Goal: Communication & Community: Answer question/provide support

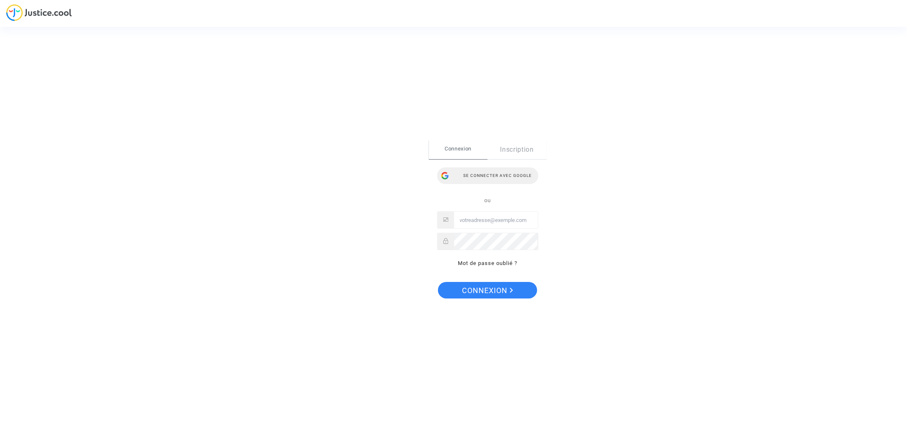
click at [494, 182] on div "Se connecter avec Google" at bounding box center [487, 175] width 101 height 17
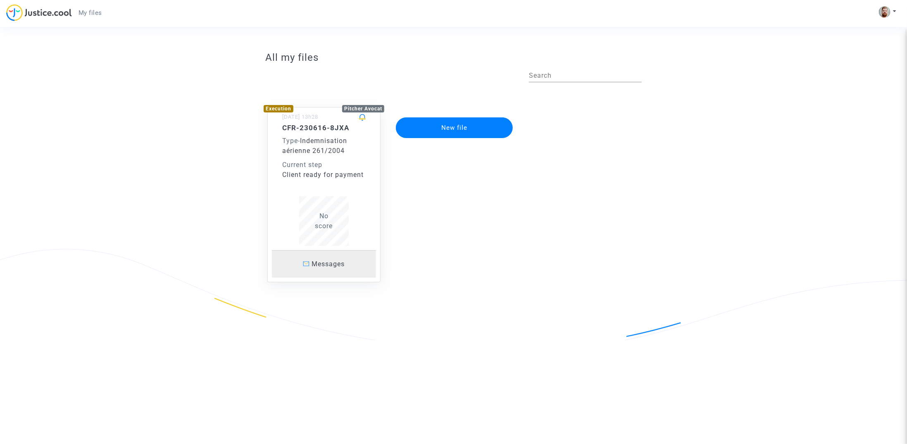
click at [335, 257] on link "Messages" at bounding box center [324, 264] width 104 height 28
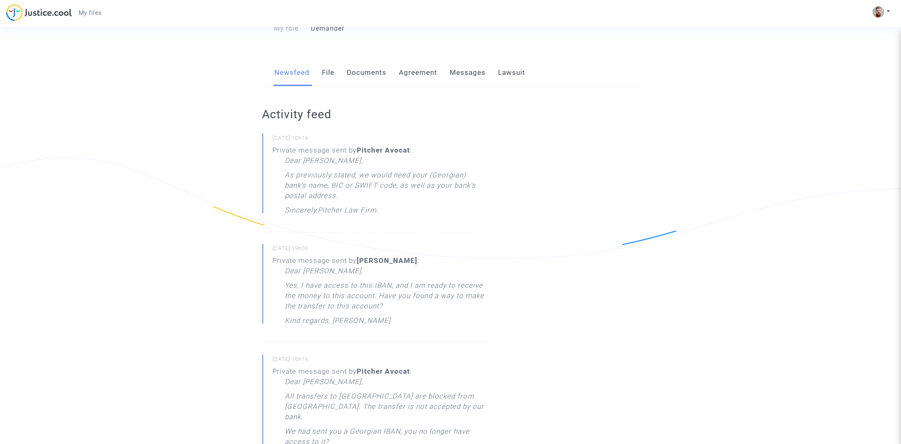
scroll to position [114, 0]
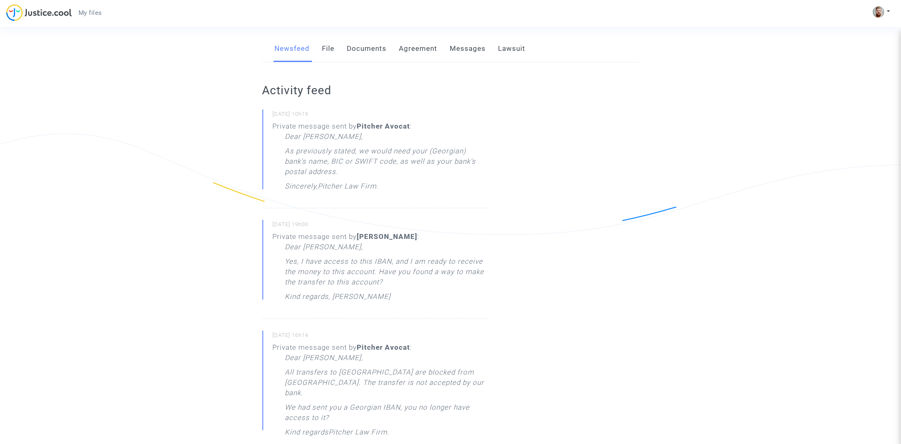
click at [366, 163] on p "As previously stated, we would need your (Georgian) bank's name, BIC or SWIFT c…" at bounding box center [386, 163] width 203 height 35
click at [290, 46] on link "Newsfeed" at bounding box center [292, 48] width 35 height 27
click at [465, 48] on link "Messages" at bounding box center [468, 48] width 36 height 27
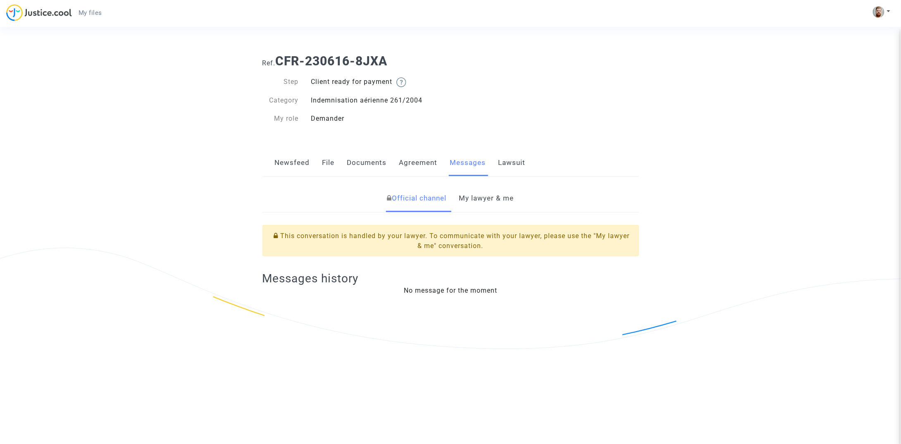
click at [493, 199] on link "My lawyer & me" at bounding box center [486, 198] width 55 height 27
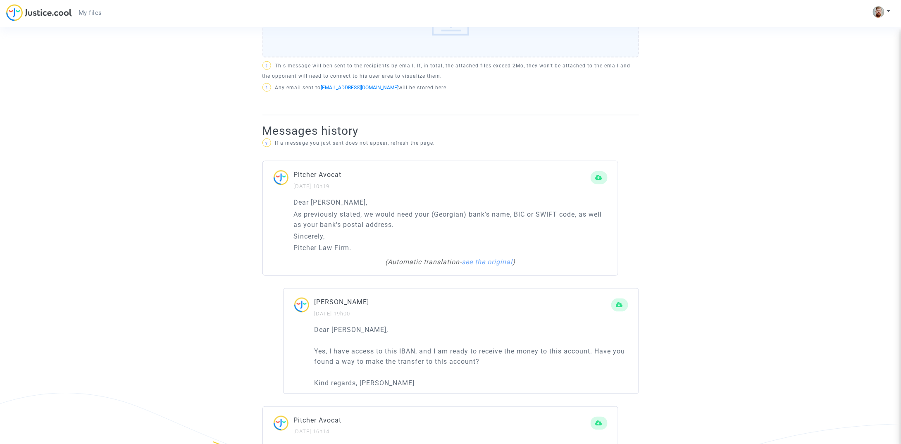
scroll to position [373, 0]
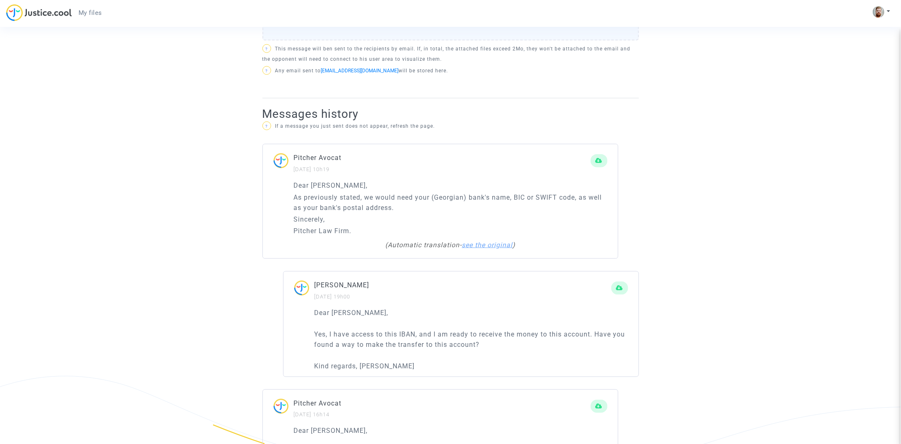
click at [485, 243] on link "see the original" at bounding box center [487, 245] width 51 height 8
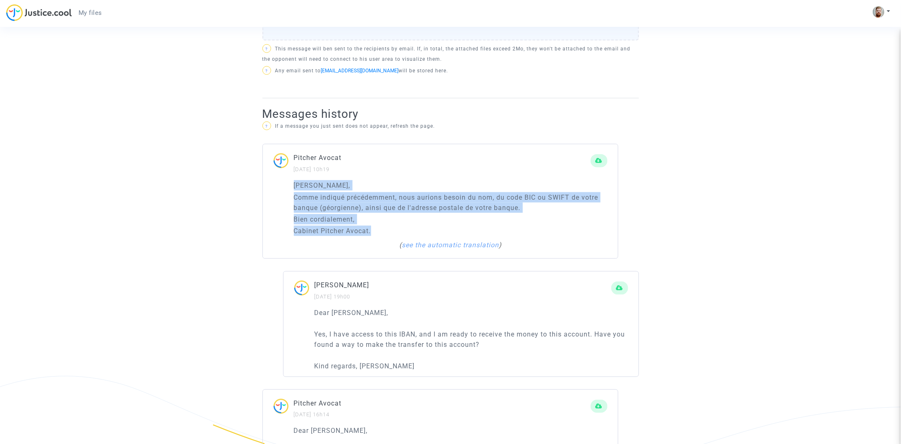
drag, startPoint x: 387, startPoint y: 230, endPoint x: 290, endPoint y: 188, distance: 106.0
click at [290, 188] on div "Cher Monsieur, Comme indiqué précédemment, nous aurions besoin du nom, du code …" at bounding box center [440, 219] width 355 height 78
copy div "Cher Monsieur, Comme indiqué précédemment, nous aurions besoin du nom, du code …"
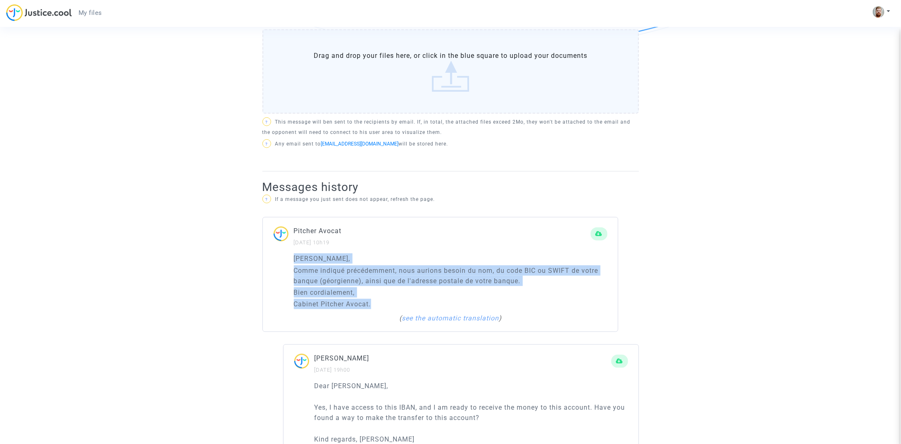
scroll to position [289, 0]
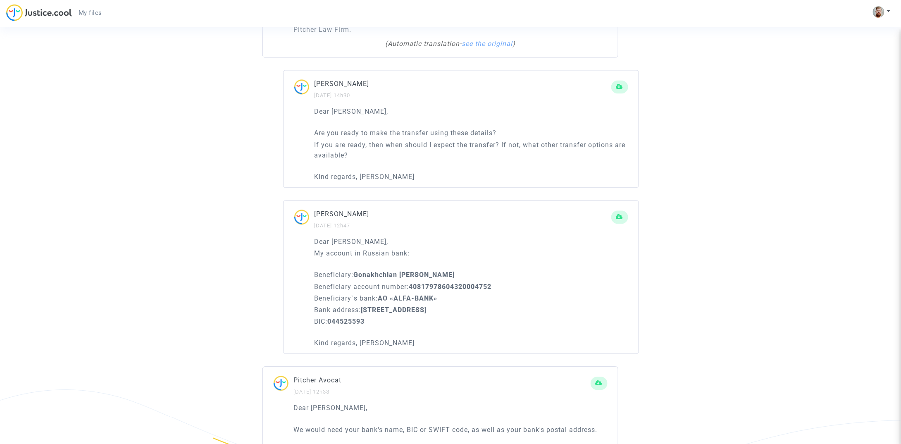
scroll to position [873, 0]
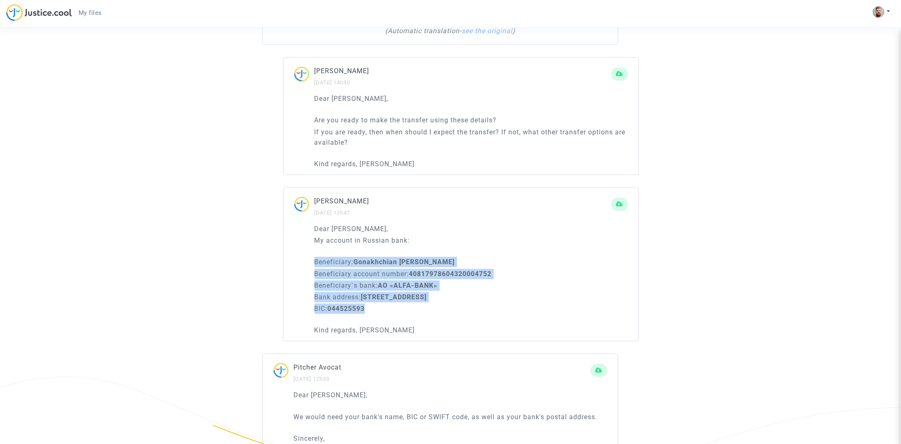
drag, startPoint x: 384, startPoint y: 297, endPoint x: 310, endPoint y: 244, distance: 91.5
click at [310, 244] on div "Dear Maître Pitcher, My account in Russian bank: Beneficiary: Gonakhchian Vikto…" at bounding box center [460, 281] width 355 height 117
copy div "Beneficiary: Gonakhchian Viktor Viacheslavovich Beneficiary account number: 408…"
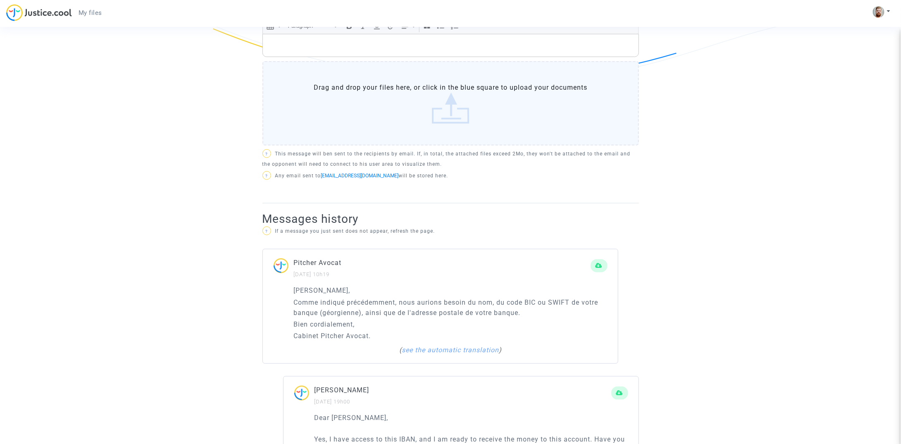
scroll to position [0, 0]
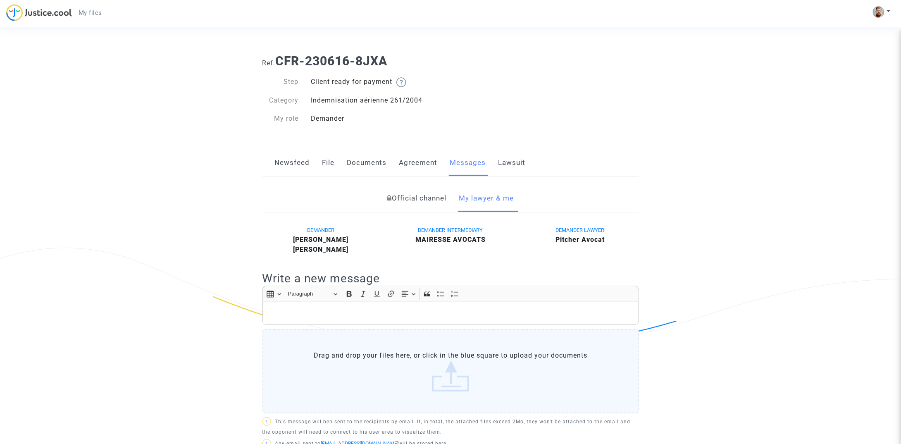
drag, startPoint x: 217, startPoint y: 227, endPoint x: 143, endPoint y: -11, distance: 249.7
click at [301, 164] on link "Newsfeed" at bounding box center [292, 162] width 35 height 27
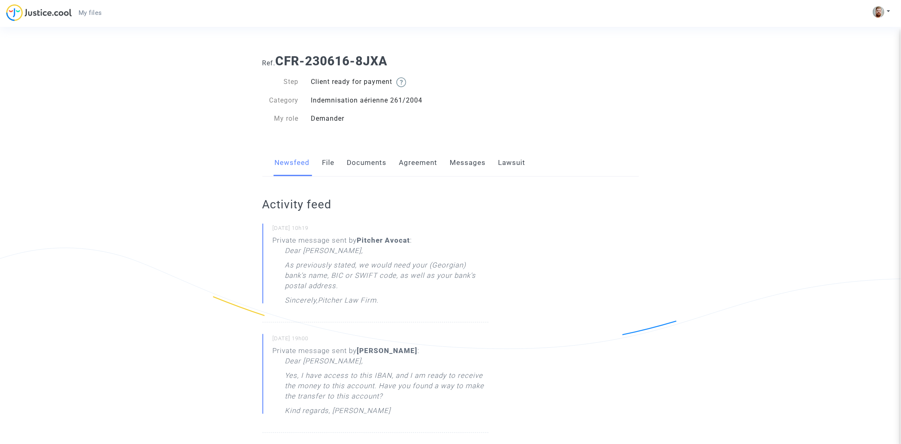
click at [327, 164] on link "File" at bounding box center [328, 162] width 12 height 27
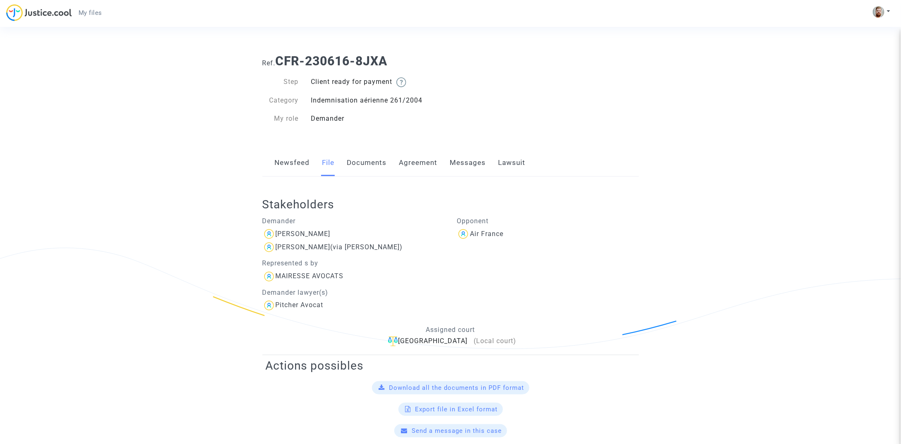
click at [361, 164] on link "Documents" at bounding box center [367, 162] width 40 height 27
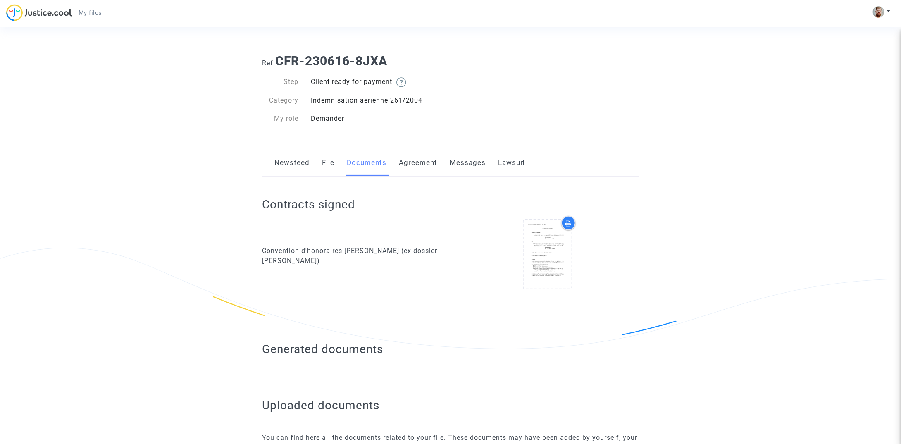
click at [326, 163] on link "File" at bounding box center [328, 162] width 12 height 27
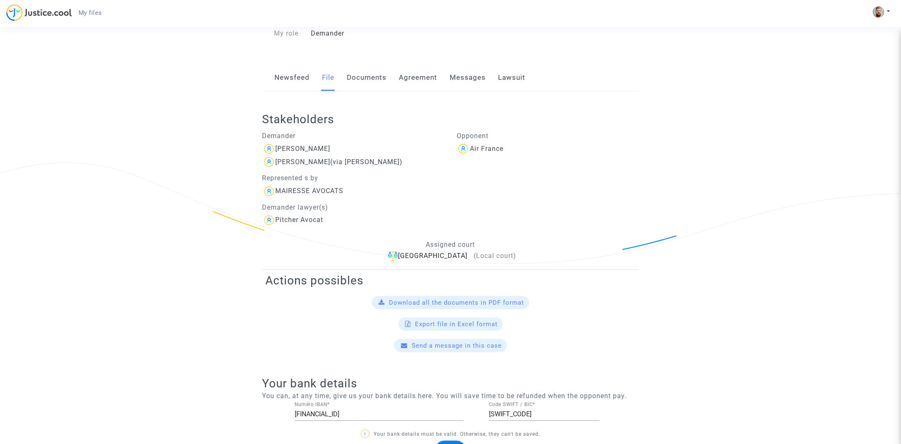
scroll to position [68, 0]
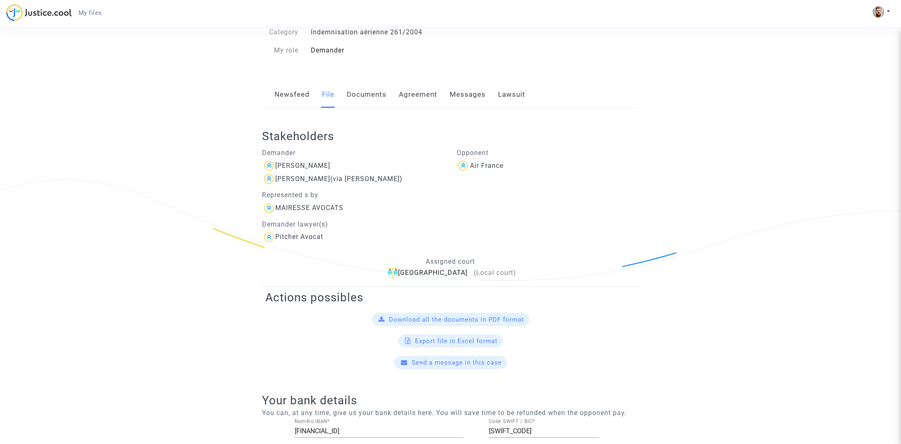
click at [454, 96] on link "Messages" at bounding box center [468, 94] width 36 height 27
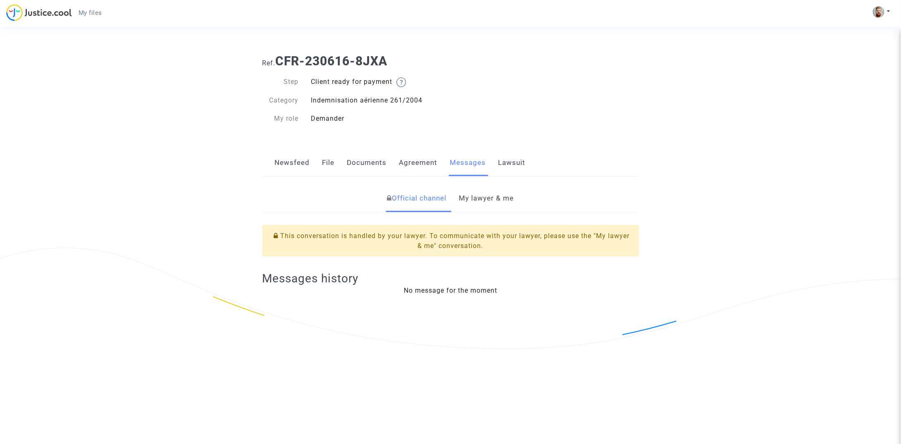
click at [476, 197] on link "My lawyer & me" at bounding box center [486, 198] width 55 height 27
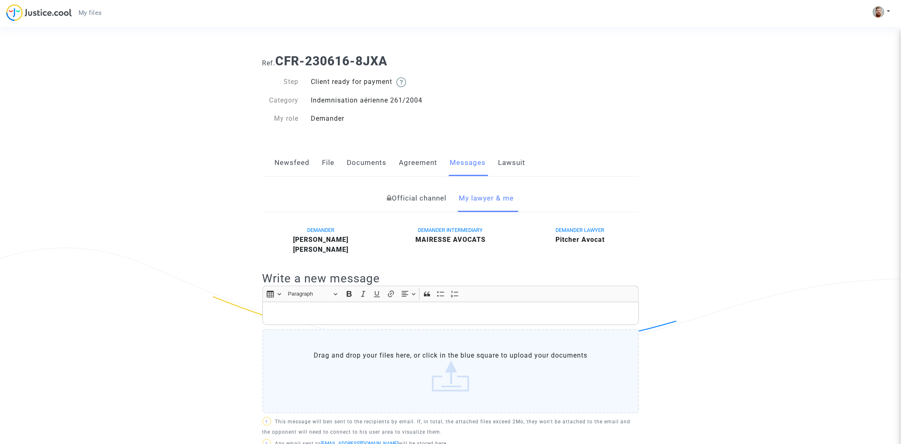
click at [401, 311] on p "Rich Text Editor, main" at bounding box center [450, 313] width 368 height 10
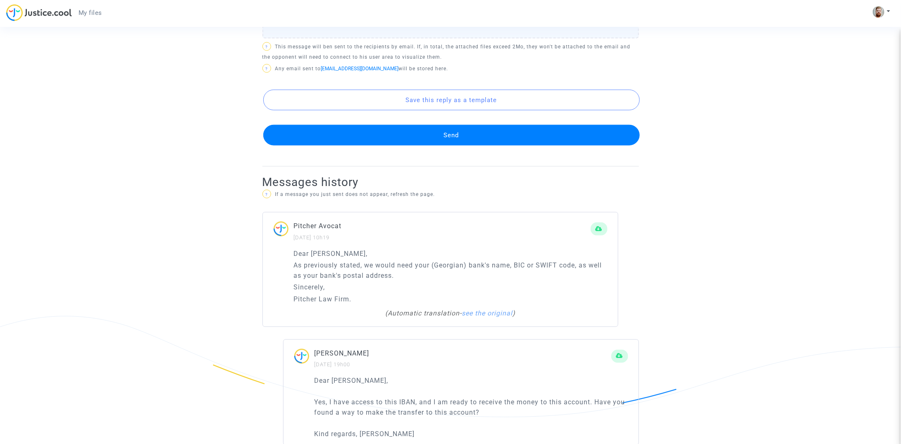
scroll to position [435, 0]
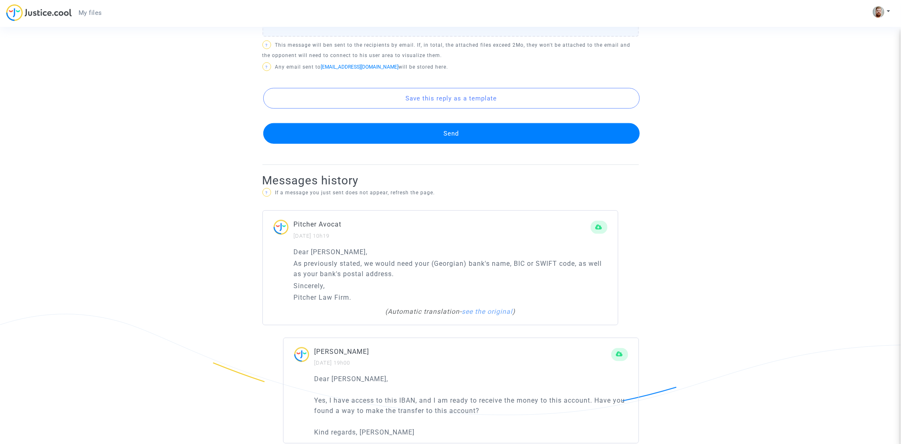
drag, startPoint x: 385, startPoint y: 373, endPoint x: 300, endPoint y: 373, distance: 85.1
click at [300, 374] on div "Dear Maître Pitcher, Yes, I have access to this IBAN, and I am ready to receive…" at bounding box center [460, 408] width 355 height 69
copy p "Dear Maître Pitcher,"
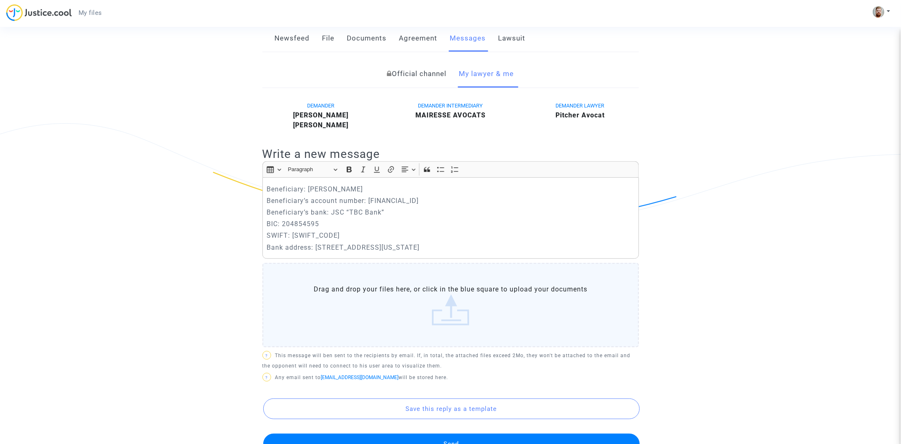
scroll to position [119, 0]
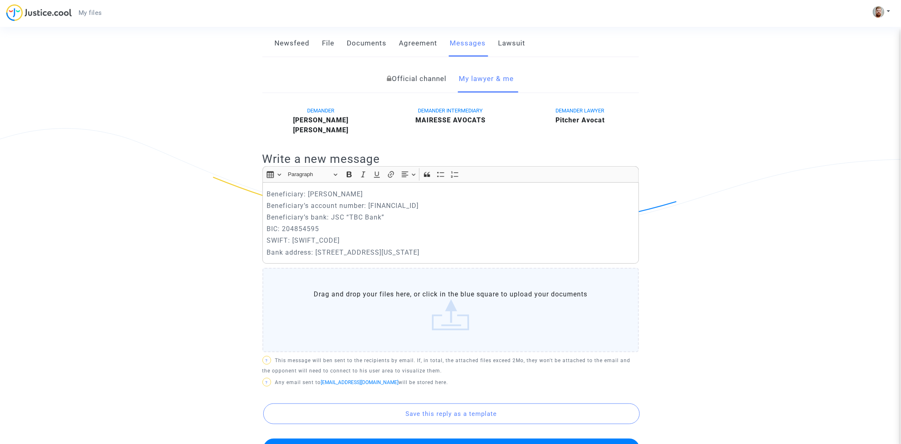
click at [266, 190] on p "Beneficiary: Andrei Gedziura" at bounding box center [450, 194] width 368 height 10
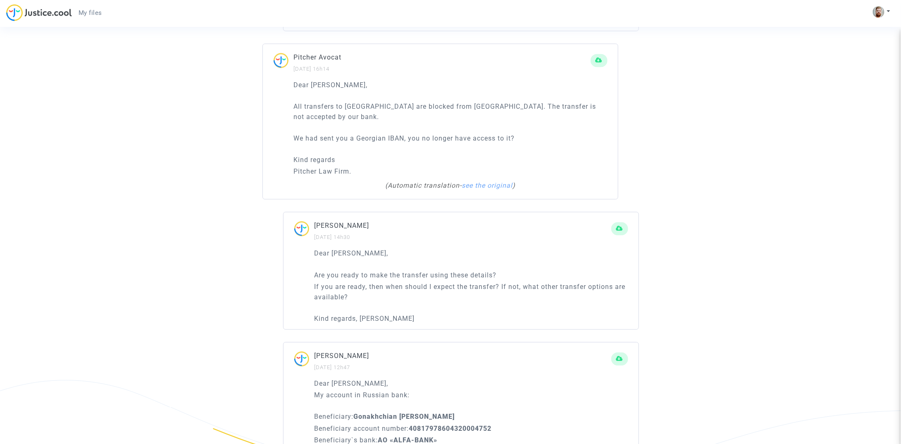
scroll to position [872, 0]
drag, startPoint x: 389, startPoint y: 377, endPoint x: 316, endPoint y: 377, distance: 73.5
click at [316, 388] on p "My account in Russian bank:" at bounding box center [471, 393] width 314 height 10
copy p "My account in Russian bank:"
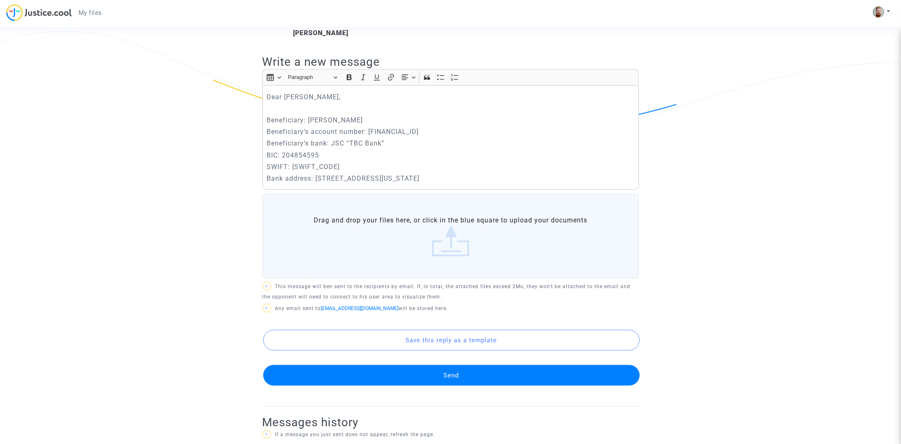
scroll to position [0, 0]
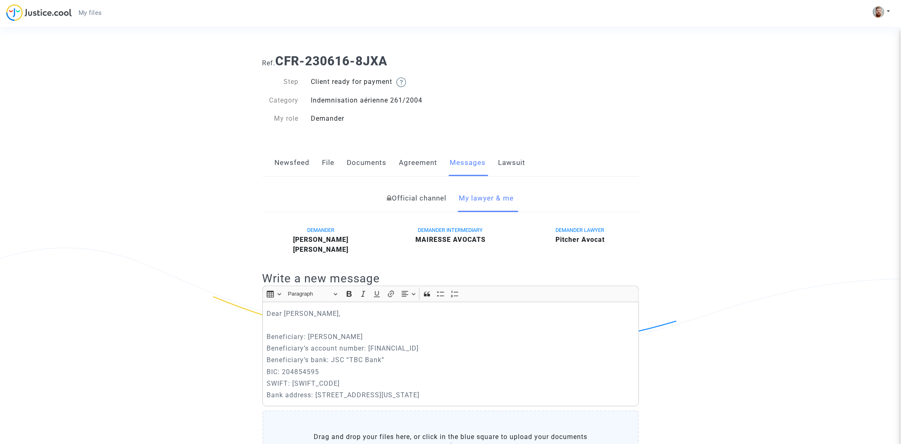
click at [268, 320] on p "Rich Text Editor, main" at bounding box center [450, 325] width 368 height 10
click at [278, 323] on p "My account in Russian bank:" at bounding box center [450, 325] width 368 height 10
click at [355, 325] on p "My friends account in Russian bank:" at bounding box center [450, 325] width 368 height 10
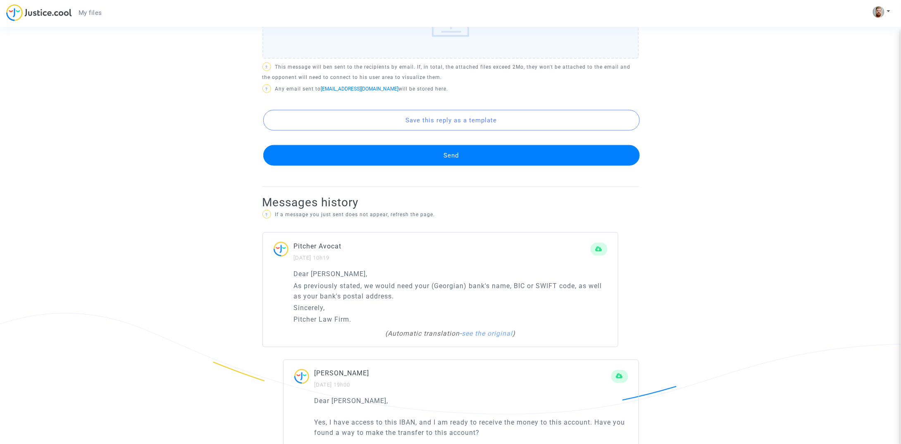
scroll to position [452, 0]
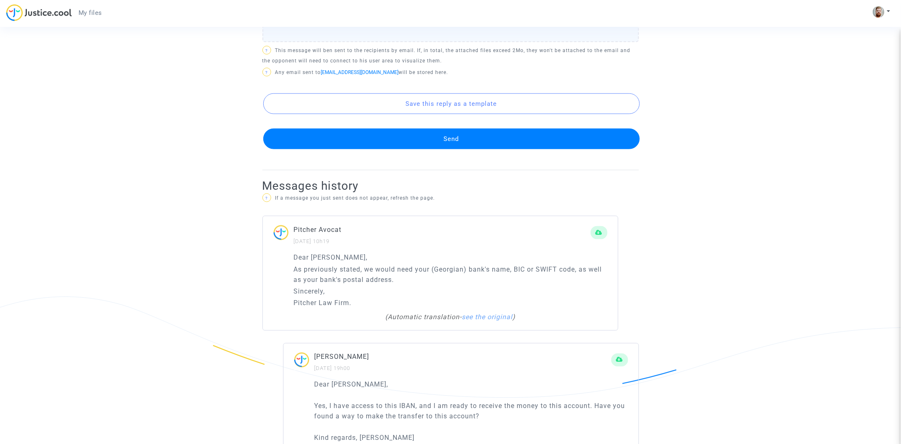
click at [451, 266] on p "As previously stated, we would need your (Georgian) bank's name, BIC or SWIFT c…" at bounding box center [451, 274] width 314 height 21
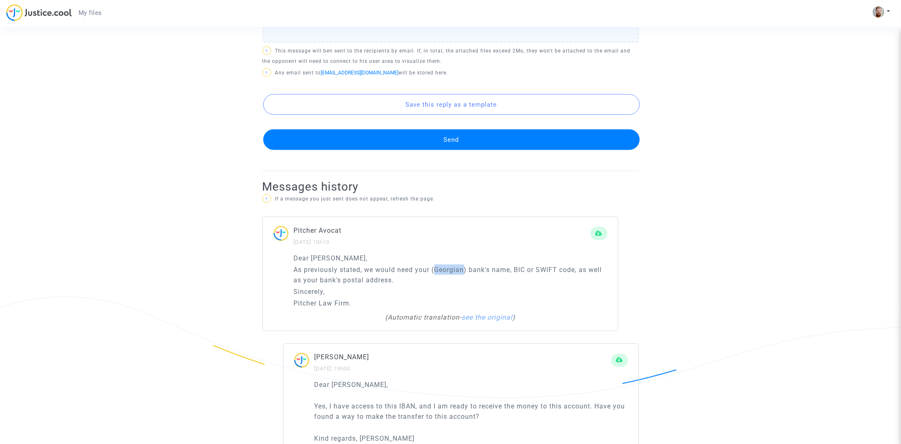
click at [451, 266] on p "As previously stated, we would need your (Georgian) bank's name, BIC or SWIFT c…" at bounding box center [451, 274] width 314 height 21
copy p "Georgian"
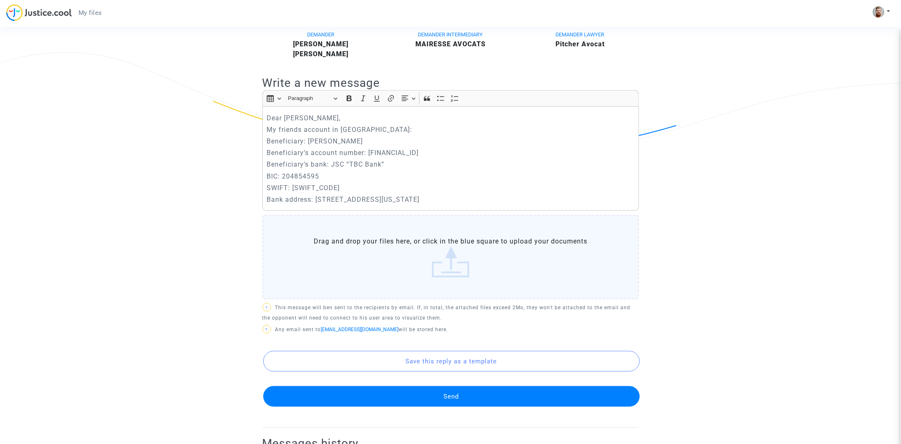
scroll to position [177, 0]
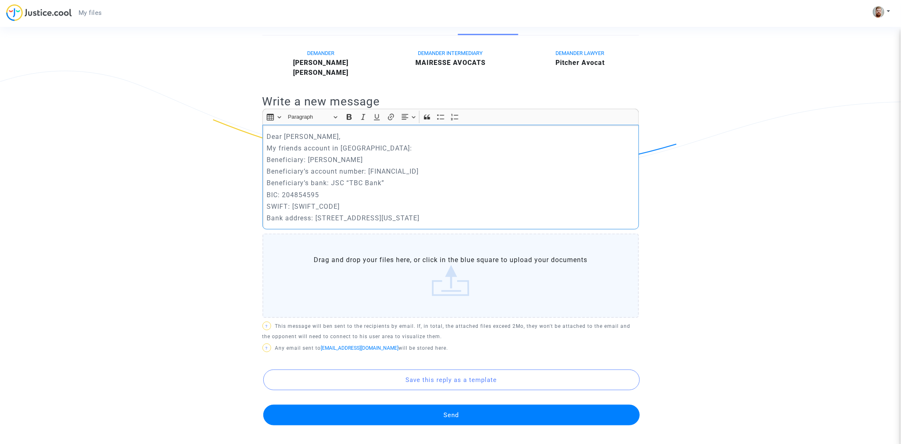
click at [348, 149] on p "My friends account in Russian bank:" at bounding box center [450, 148] width 368 height 10
click at [355, 136] on p "Dear Maître Pitcher," at bounding box center [450, 136] width 368 height 10
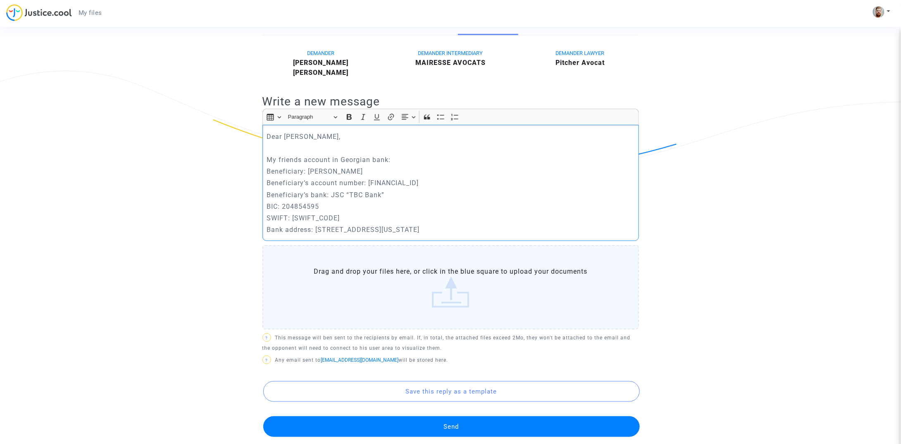
click at [477, 228] on p "Bank address: 7, Marjanishvili Street, Tbilisi, 0102, Georgia" at bounding box center [450, 229] width 368 height 10
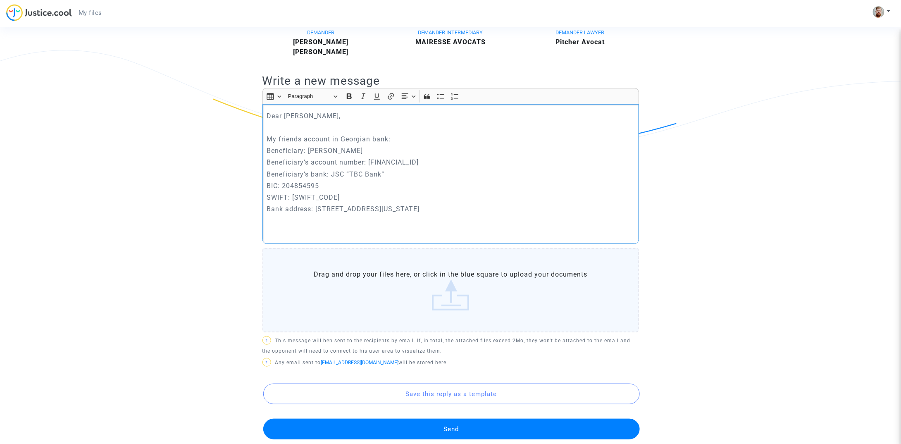
scroll to position [185, 0]
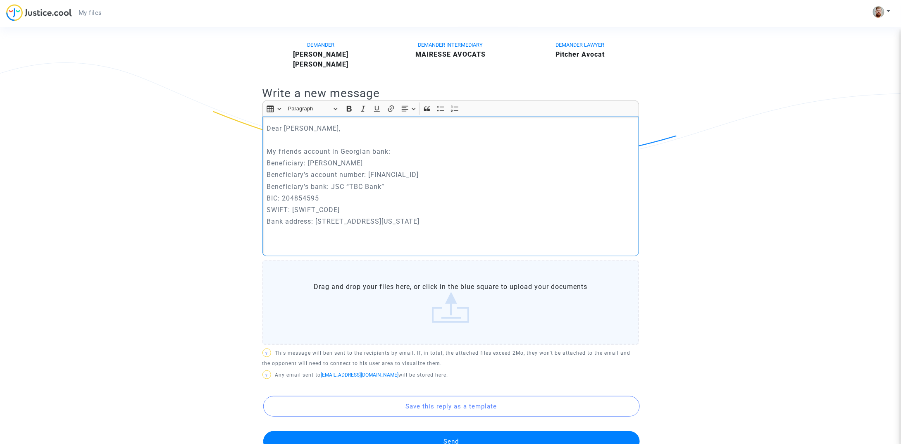
drag, startPoint x: 308, startPoint y: 160, endPoint x: 384, endPoint y: 161, distance: 75.6
click at [384, 161] on p "Beneficiary: Andrei Gedziura" at bounding box center [450, 163] width 368 height 10
drag, startPoint x: 371, startPoint y: 174, endPoint x: 491, endPoint y: 171, distance: 120.7
click at [491, 171] on p "Beneficiary’s account number: GE72TB7441345068100031" at bounding box center [450, 174] width 368 height 10
drag, startPoint x: 331, startPoint y: 182, endPoint x: 394, endPoint y: 182, distance: 62.8
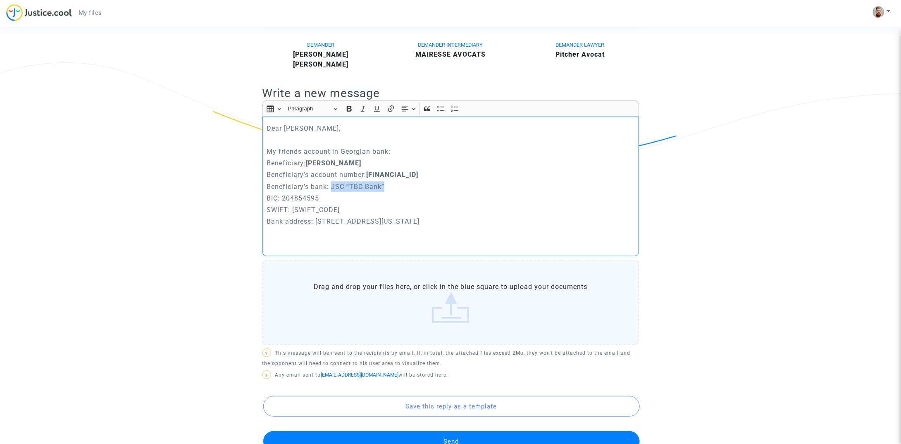
click at [394, 182] on p "Beneficiary’s bank: JSC “TBC Bank”" at bounding box center [450, 186] width 368 height 10
click at [294, 195] on p "BIC: 204854595" at bounding box center [450, 198] width 368 height 10
click at [302, 208] on p "SWIFT: TBCBGE22" at bounding box center [450, 209] width 368 height 10
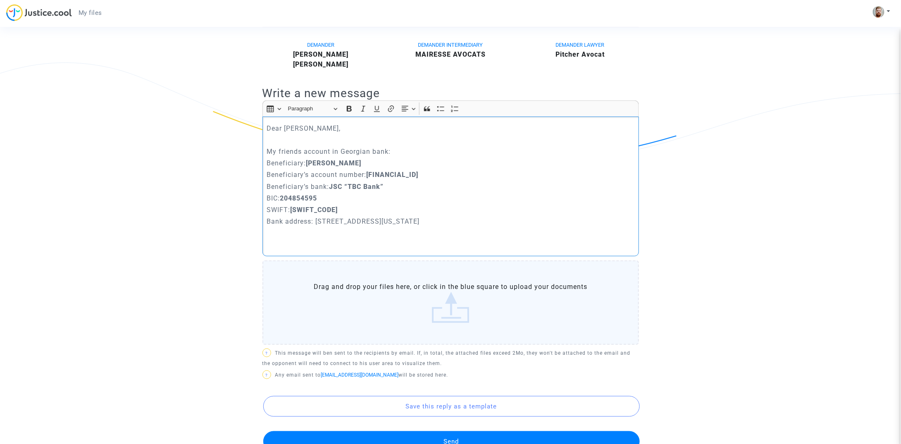
drag, startPoint x: 316, startPoint y: 218, endPoint x: 483, endPoint y: 218, distance: 166.5
click at [483, 218] on p "Bank address: 7, Marjanishvili Street, Tbilisi, 0102, Georgia" at bounding box center [450, 221] width 368 height 10
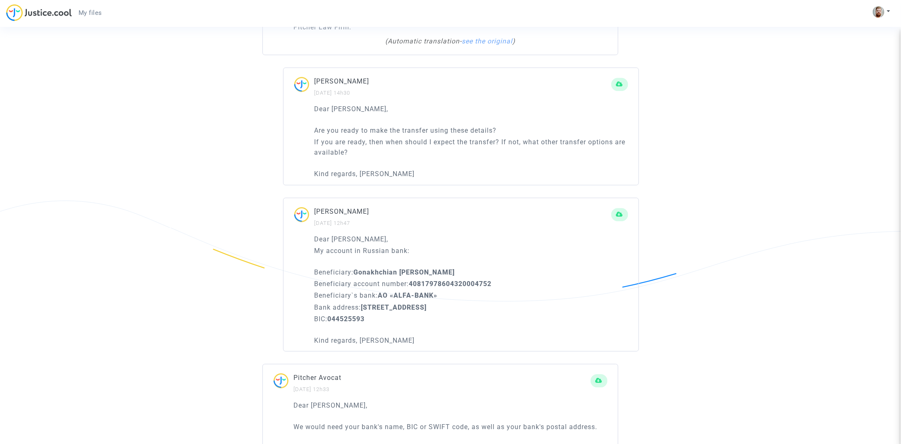
scroll to position [1060, 0]
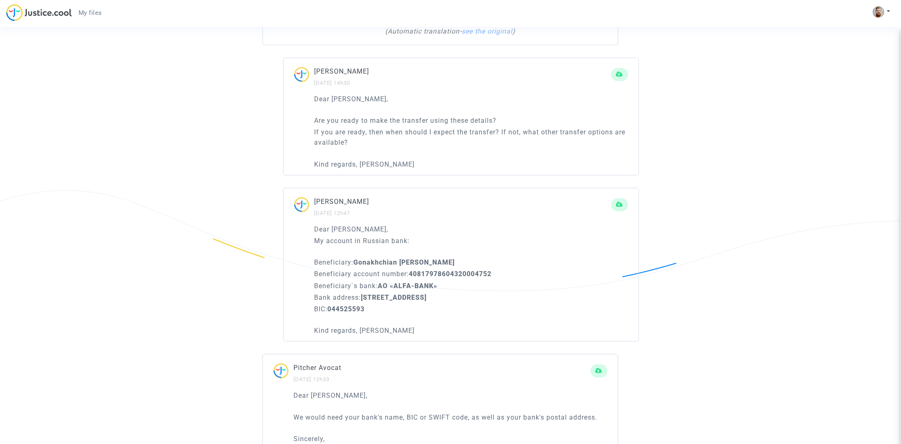
drag, startPoint x: 434, startPoint y: 316, endPoint x: 312, endPoint y: 315, distance: 121.5
click at [312, 315] on div "Dear Maître Pitcher, My account in Russian bank: Beneficiary: Gonakhchian Vikto…" at bounding box center [460, 282] width 355 height 117
copy p "Kind regards, Viktor Gonakhchyan"
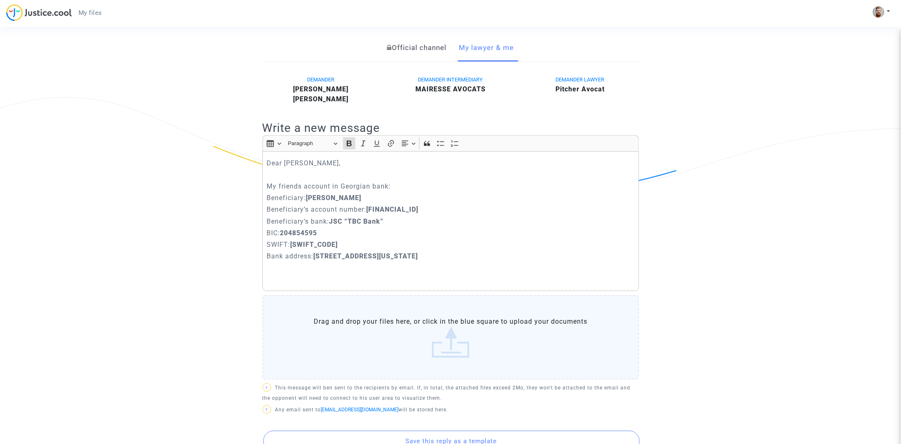
scroll to position [146, 0]
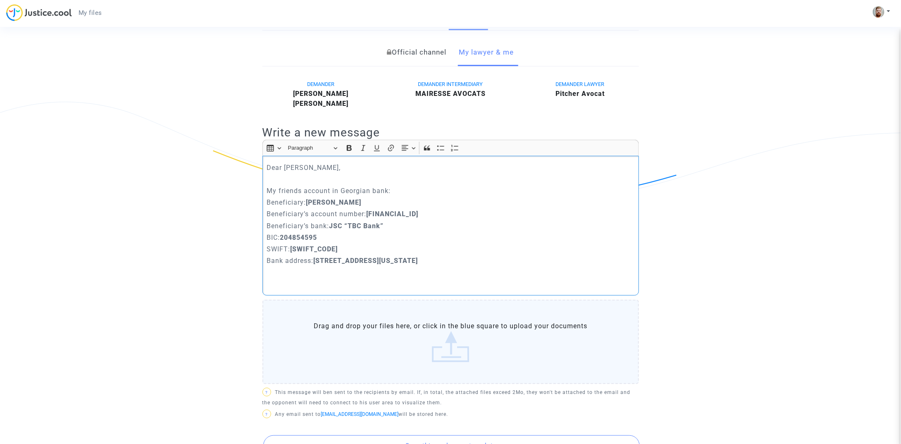
click at [292, 283] on p "Rich Text Editor, main" at bounding box center [450, 283] width 368 height 10
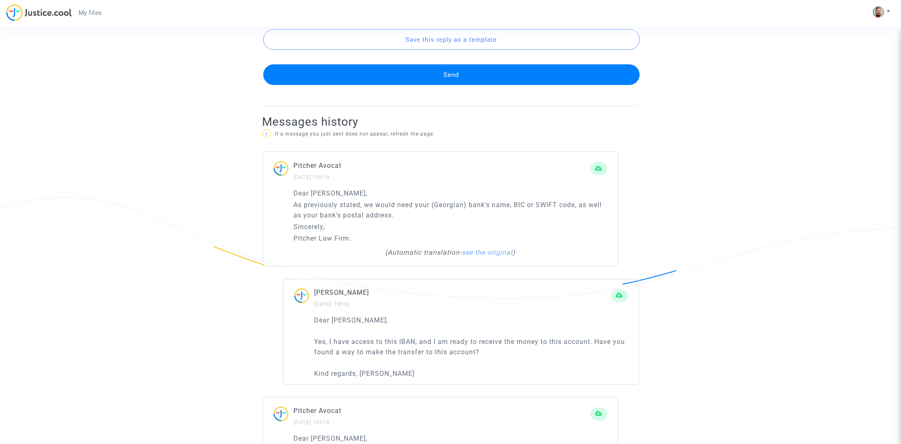
scroll to position [582, 0]
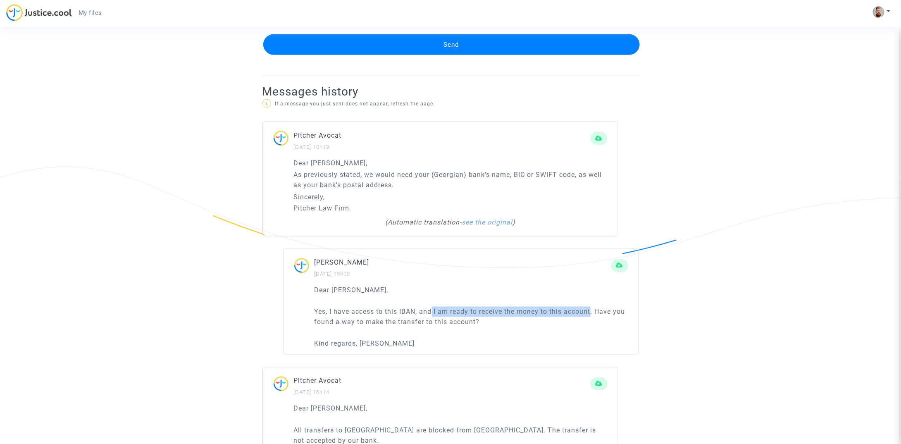
drag, startPoint x: 433, startPoint y: 306, endPoint x: 592, endPoint y: 304, distance: 159.1
click at [592, 307] on p "Yes, I have access to this IBAN, and I am ready to receive the money to this ac…" at bounding box center [471, 317] width 314 height 21
copy p "I am ready to receive the money to this account"
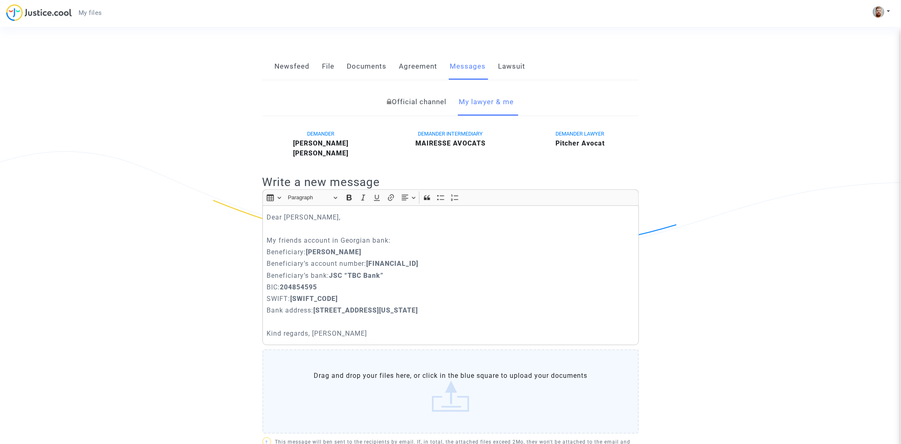
scroll to position [68, 0]
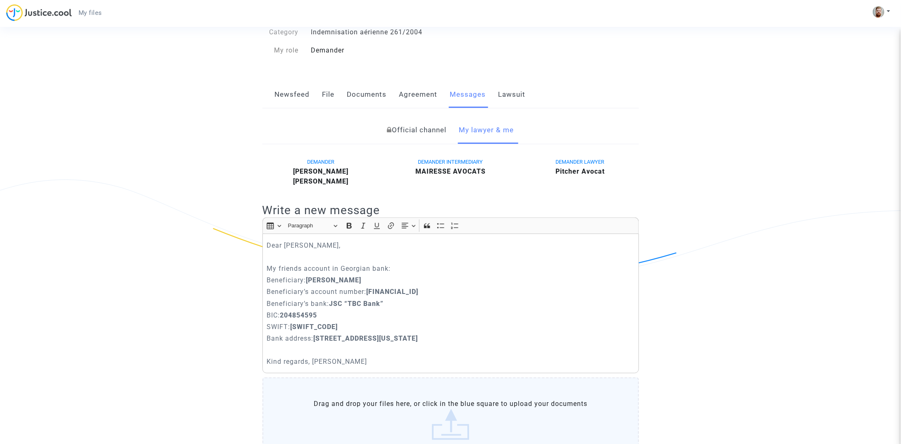
click at [283, 350] on p "Rich Text Editor, main" at bounding box center [450, 350] width 368 height 10
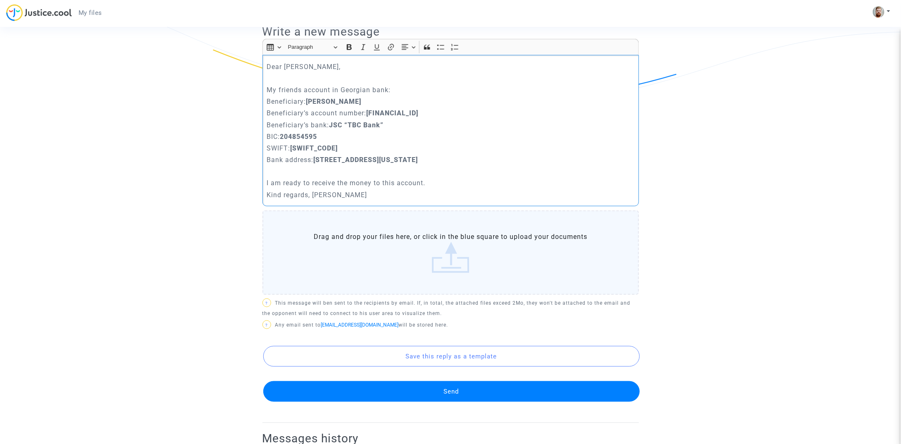
scroll to position [248, 0]
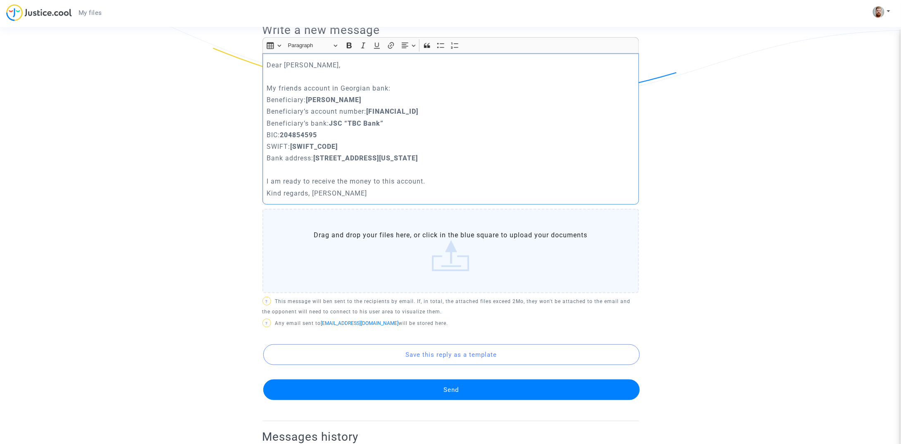
click at [376, 380] on button "Send" at bounding box center [451, 389] width 376 height 21
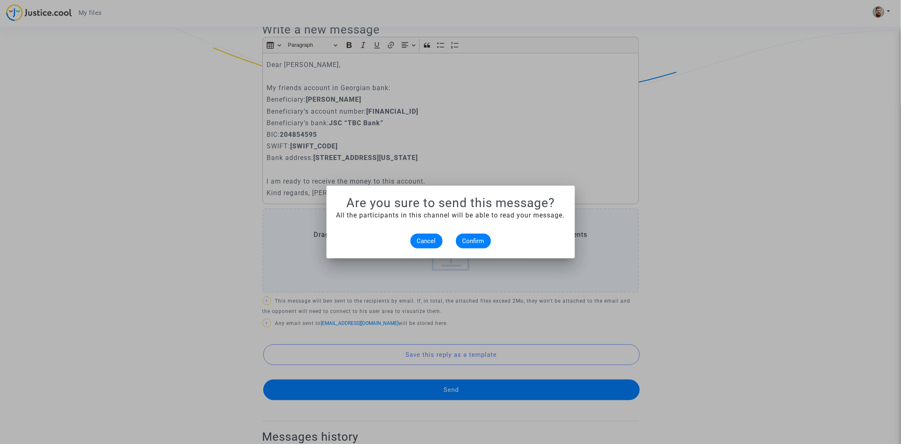
scroll to position [0, 0]
click at [470, 237] on span "Confirm" at bounding box center [473, 240] width 22 height 7
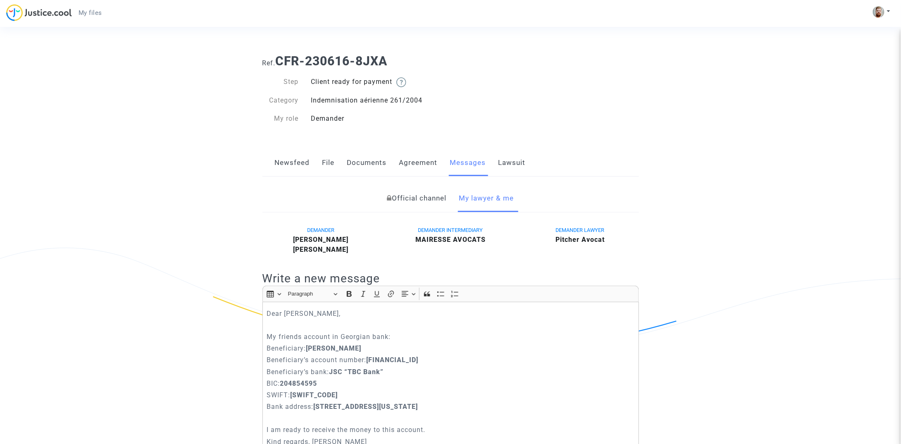
scroll to position [248, 0]
